Goal: Find specific page/section: Find specific page/section

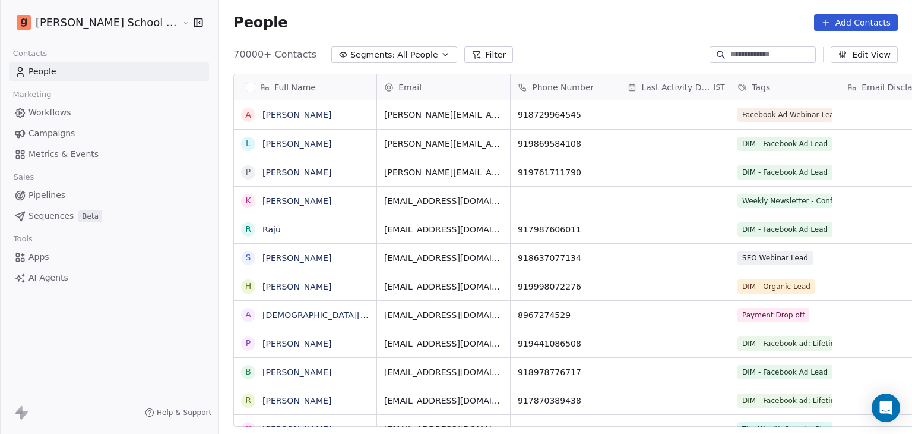
scroll to position [372, 725]
click at [759, 48] on div at bounding box center [763, 54] width 106 height 17
paste input "**********"
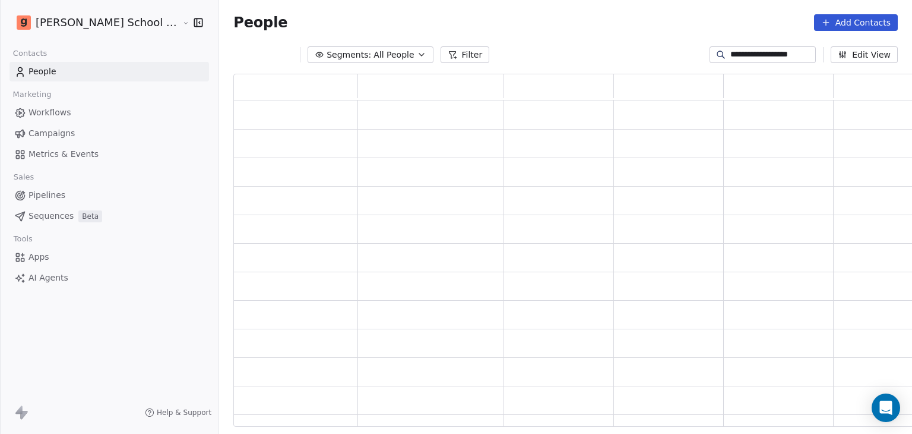
scroll to position [343, 697]
type input "**********"
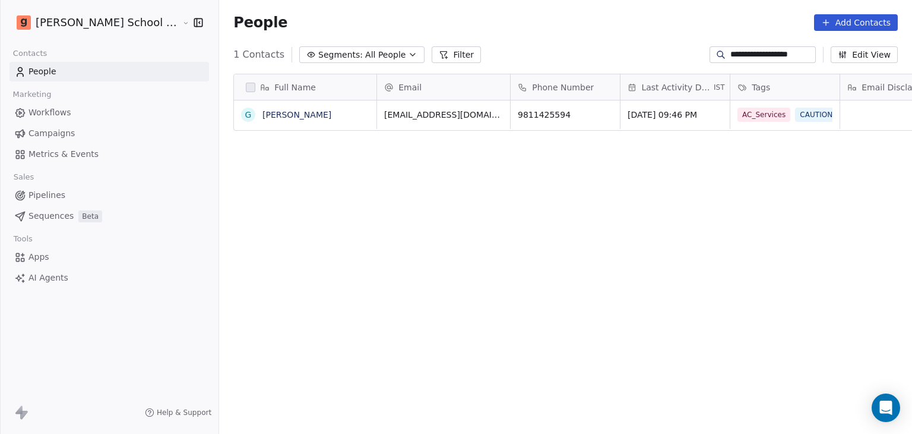
scroll to position [372, 725]
click at [278, 115] on link "[PERSON_NAME]" at bounding box center [296, 115] width 69 height 10
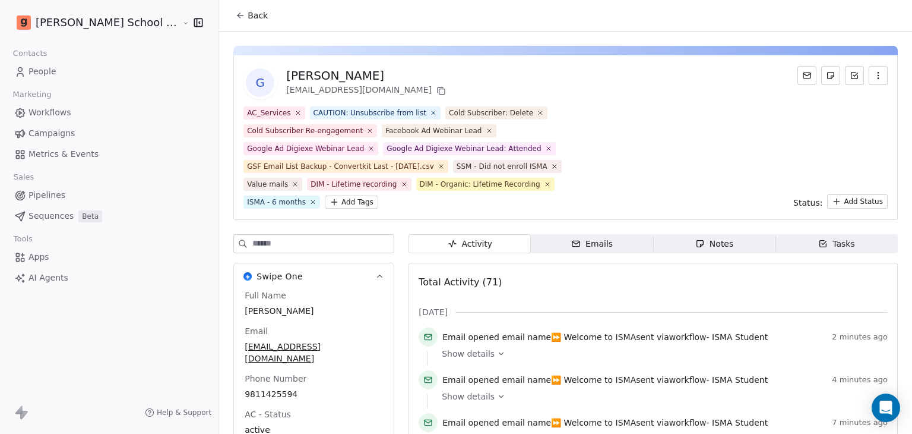
click at [648, 140] on div "AC_Services CAUTION: Unsubscribe from list Cold Subscriber: Delete Cold Subscri…" at bounding box center [565, 157] width 644 height 102
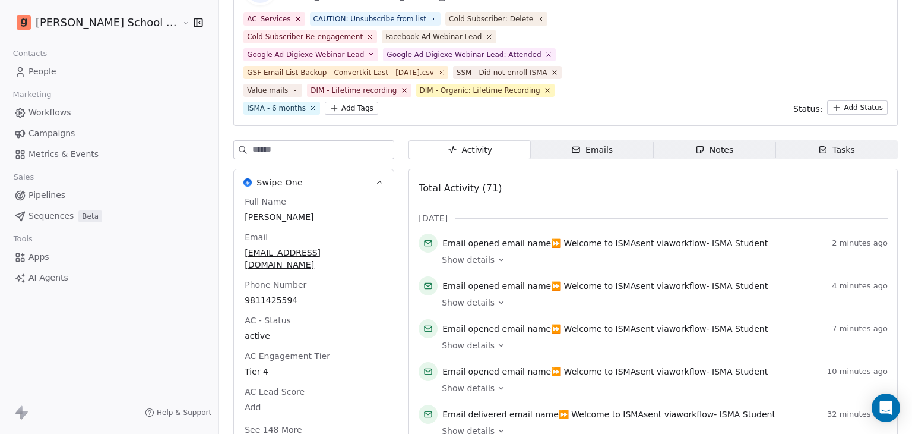
scroll to position [95, 0]
click at [447, 257] on span "Show details" at bounding box center [468, 258] width 53 height 12
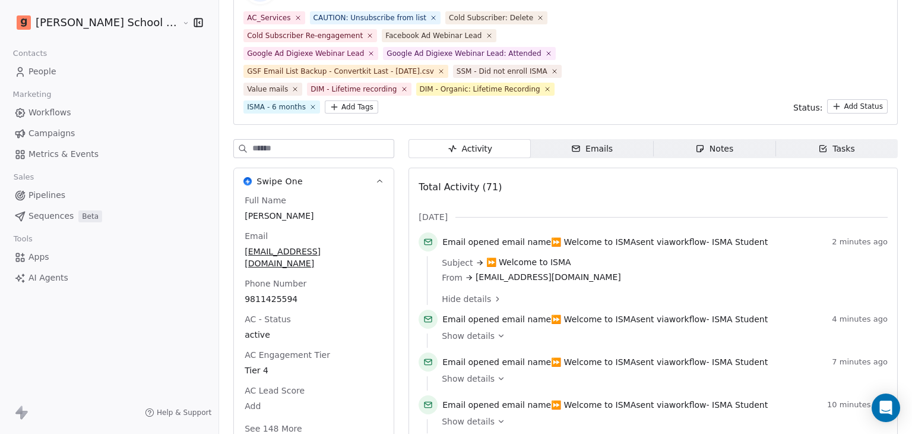
click at [486, 257] on span "⏩ Welcome to ISMA" at bounding box center [528, 262] width 85 height 12
click at [711, 65] on div "AC_Services CAUTION: Unsubscribe from list Cold Subscriber: Delete Cold Subscri…" at bounding box center [565, 62] width 644 height 102
